Goal: Participate in discussion: Engage in conversation with other users on a specific topic

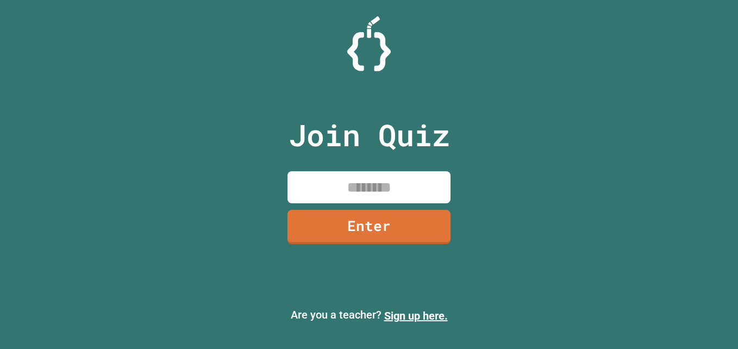
click at [390, 188] on input at bounding box center [368, 187] width 163 height 32
type input "********"
click at [382, 229] on link "Enter" at bounding box center [368, 227] width 163 height 34
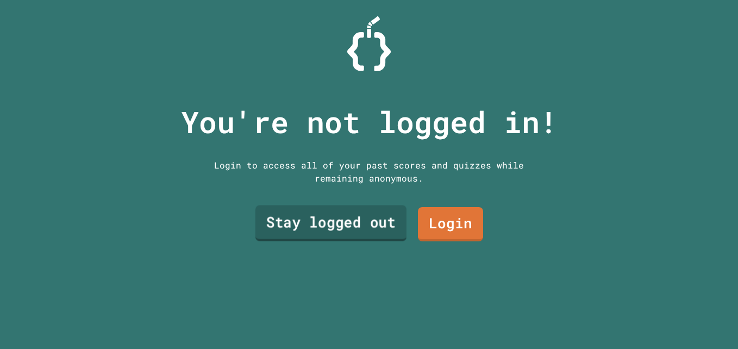
click at [365, 219] on link "Stay logged out" at bounding box center [330, 223] width 151 height 36
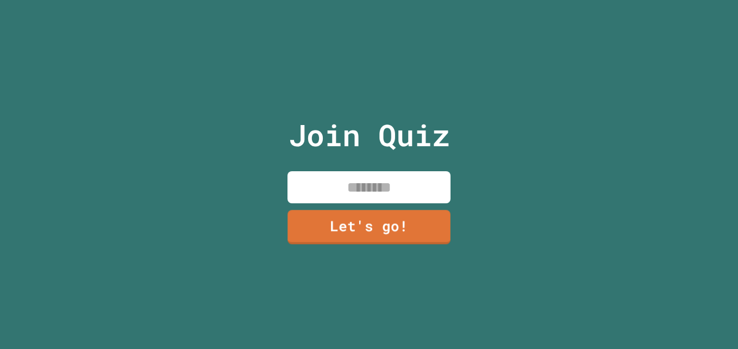
click at [392, 189] on input at bounding box center [368, 187] width 163 height 32
type input "*****"
click at [416, 222] on link "Let's go!" at bounding box center [368, 227] width 163 height 34
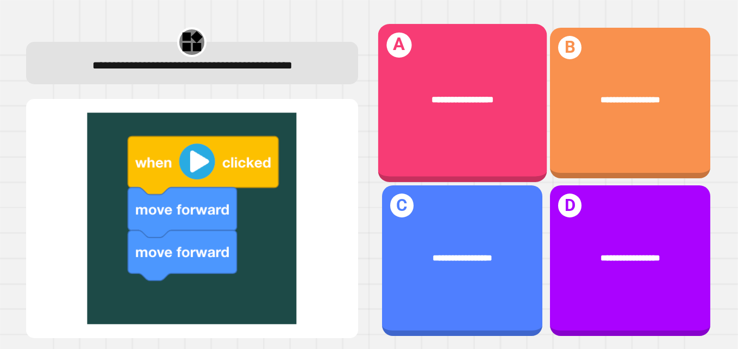
click at [455, 114] on div "**********" at bounding box center [461, 99] width 168 height 51
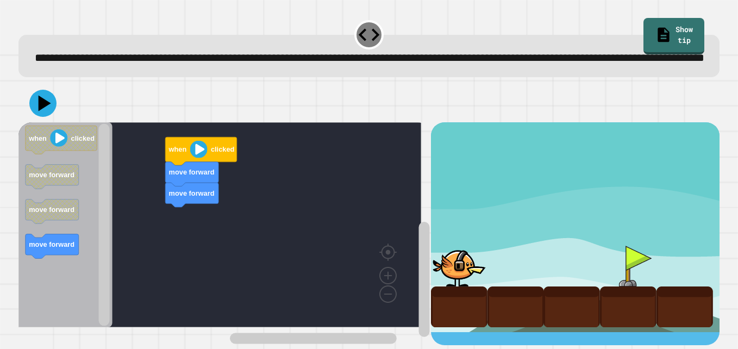
click at [109, 180] on div "move forward move forward when clicked when clicked move forward move forward m…" at bounding box center [224, 233] width 412 height 223
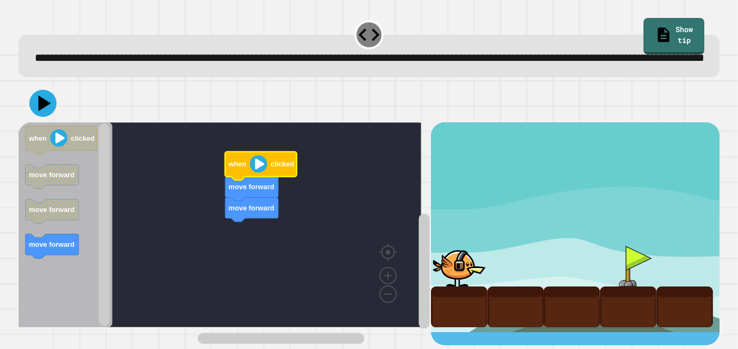
click at [261, 173] on image "Blockly Workspace" at bounding box center [257, 163] width 17 height 17
click at [47, 119] on icon at bounding box center [43, 103] width 32 height 32
click at [262, 173] on image "Blockly Workspace" at bounding box center [257, 163] width 17 height 17
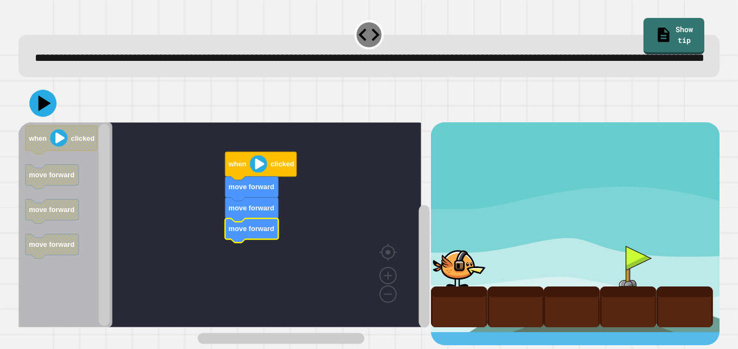
click at [36, 122] on div at bounding box center [368, 103] width 701 height 38
click at [41, 119] on icon at bounding box center [43, 103] width 33 height 33
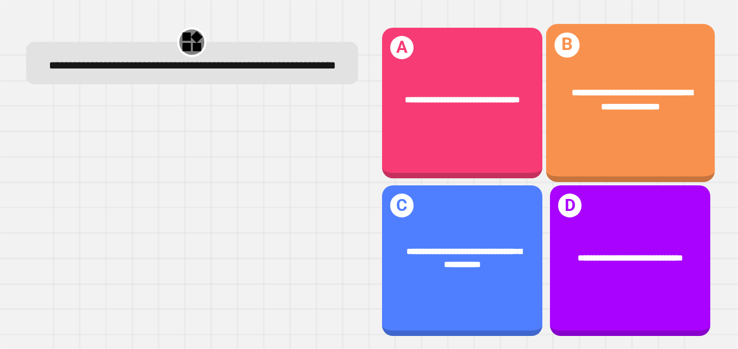
click at [593, 129] on div "**********" at bounding box center [629, 103] width 168 height 158
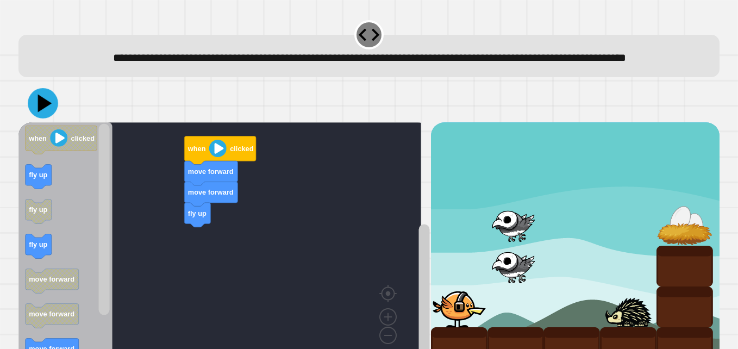
click at [49, 105] on div at bounding box center [368, 103] width 701 height 38
click at [47, 116] on icon at bounding box center [43, 103] width 33 height 33
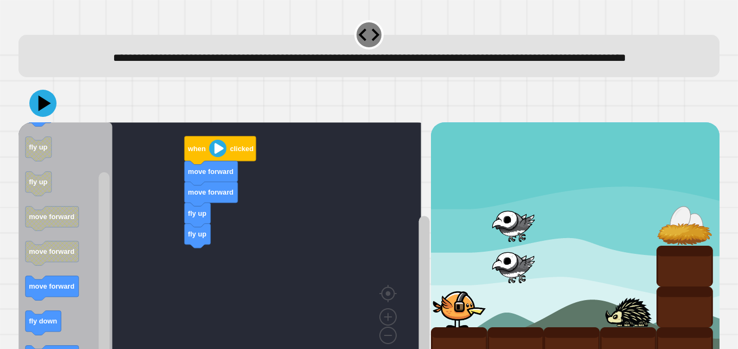
click at [79, 205] on icon "when clicked fly up fly up fly up move forward move forward move forward fly do…" at bounding box center [65, 245] width 94 height 246
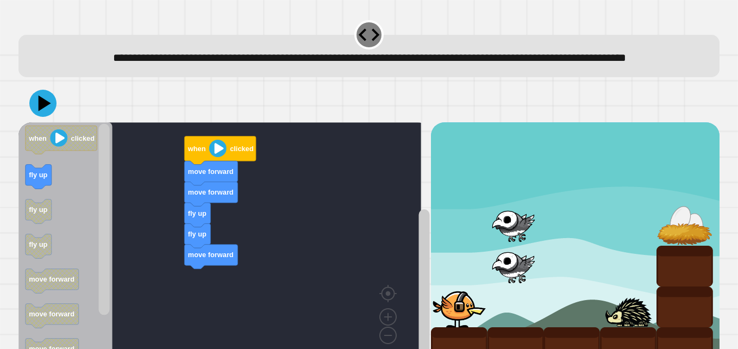
click at [199, 264] on div "fly up fly up move forward move forward move forward when clicked when clicked …" at bounding box center [224, 247] width 412 height 251
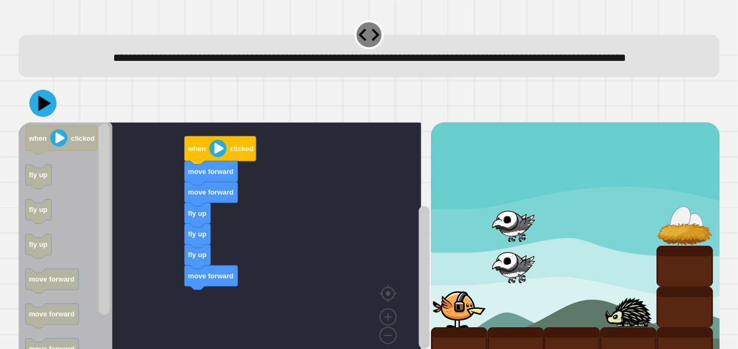
click at [199, 314] on div "fly up fly up fly up move forward move forward move forward when clicked when c…" at bounding box center [224, 247] width 412 height 251
click at [25, 115] on div at bounding box center [368, 103] width 701 height 38
click at [42, 112] on icon at bounding box center [44, 103] width 14 height 18
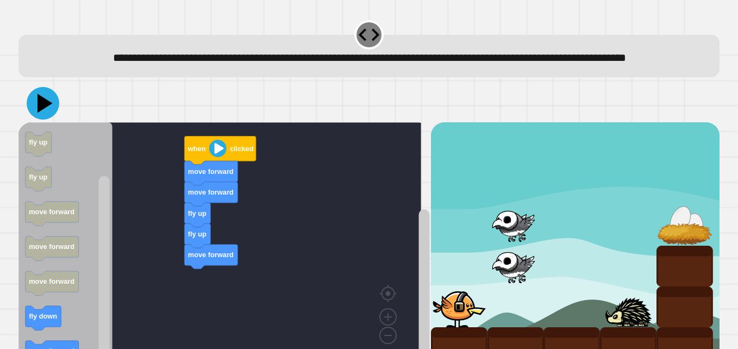
click at [42, 113] on icon at bounding box center [44, 103] width 15 height 19
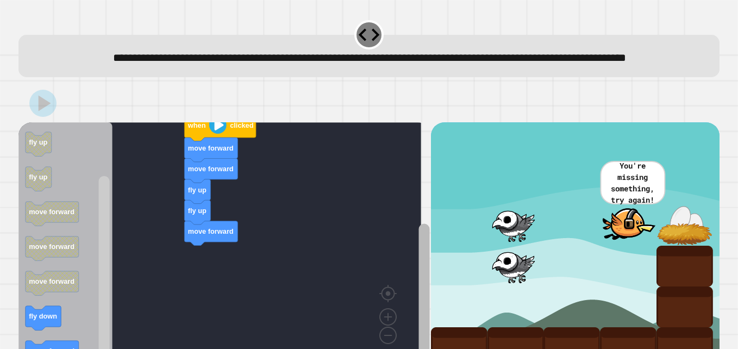
click at [417, 348] on html "**********" at bounding box center [369, 174] width 738 height 349
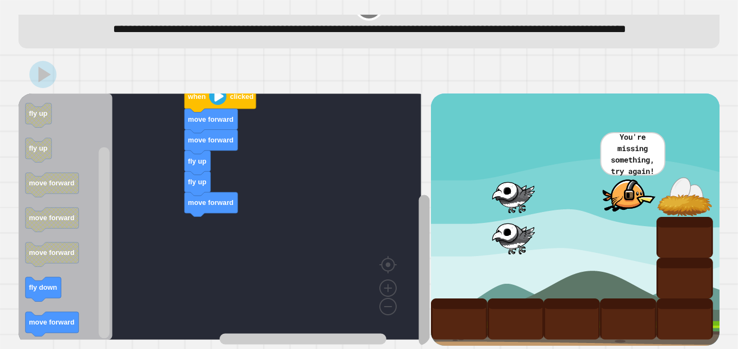
scroll to position [58, 0]
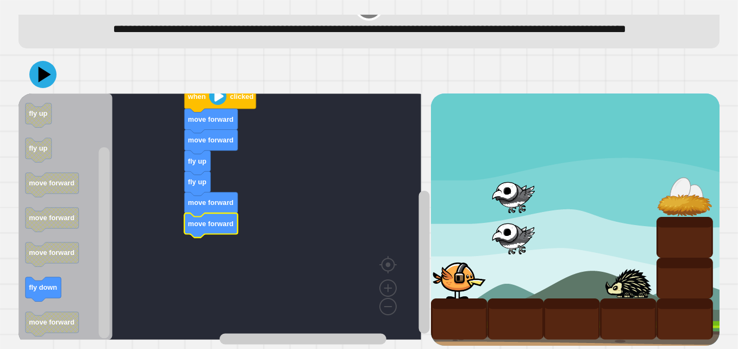
click at [41, 73] on icon at bounding box center [42, 74] width 27 height 27
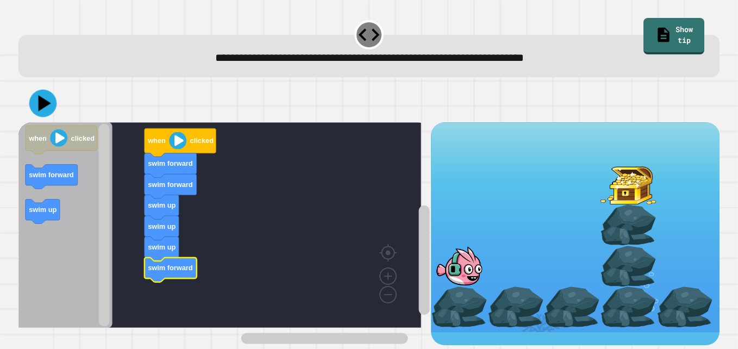
click at [47, 107] on icon at bounding box center [43, 104] width 28 height 28
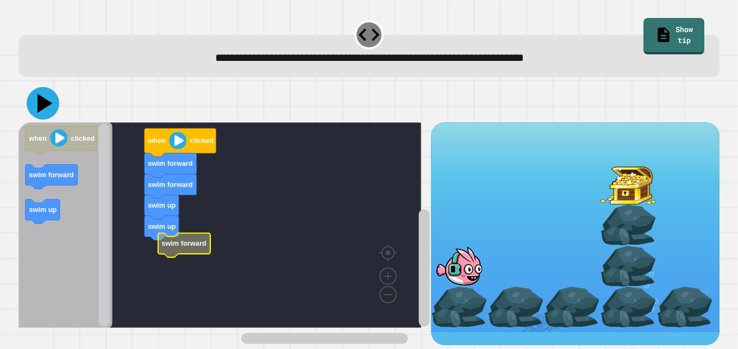
click at [37, 105] on icon at bounding box center [43, 103] width 33 height 33
click at [156, 255] on rect "Blockly Workspace" at bounding box center [219, 224] width 402 height 205
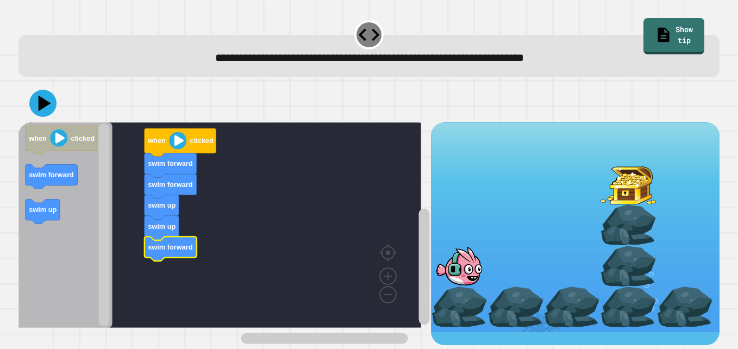
click at [49, 117] on div at bounding box center [368, 103] width 701 height 38
click at [43, 105] on icon at bounding box center [44, 103] width 15 height 19
click at [161, 222] on icon "Blockly Workspace" at bounding box center [161, 228] width 34 height 24
click at [242, 211] on rect "Blockly Workspace" at bounding box center [219, 224] width 402 height 205
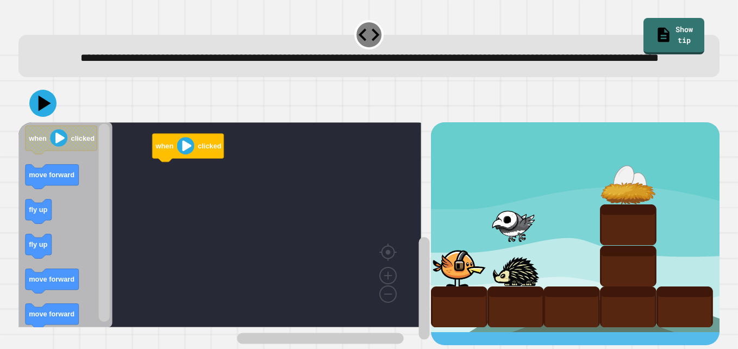
click at [34, 237] on icon "when clicked move forward fly up fly up move forward move forward" at bounding box center [65, 224] width 94 height 205
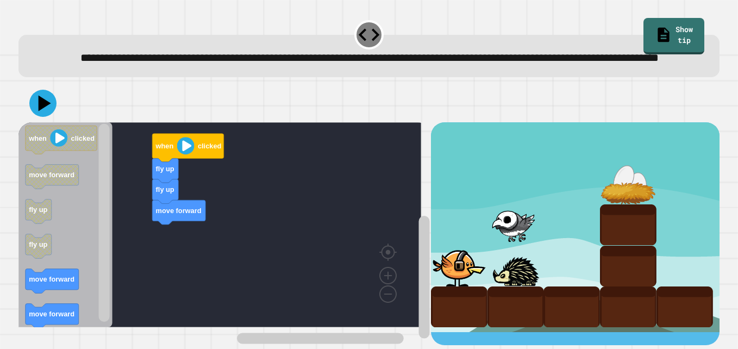
click at [170, 250] on div "when clicked fly up fly up move forward when clicked move forward fly up fly up…" at bounding box center [224, 233] width 412 height 223
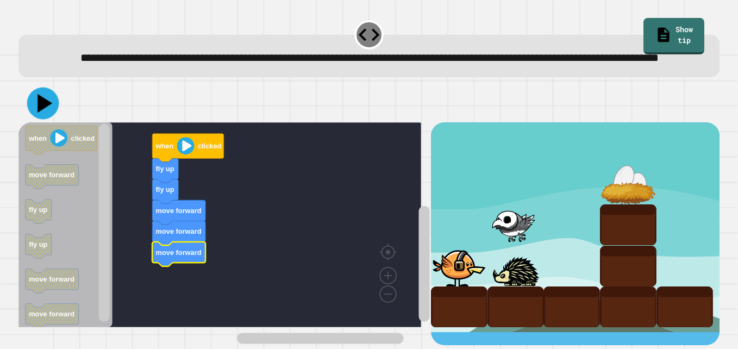
click at [46, 112] on icon at bounding box center [44, 103] width 15 height 18
